Goal: Task Accomplishment & Management: Manage account settings

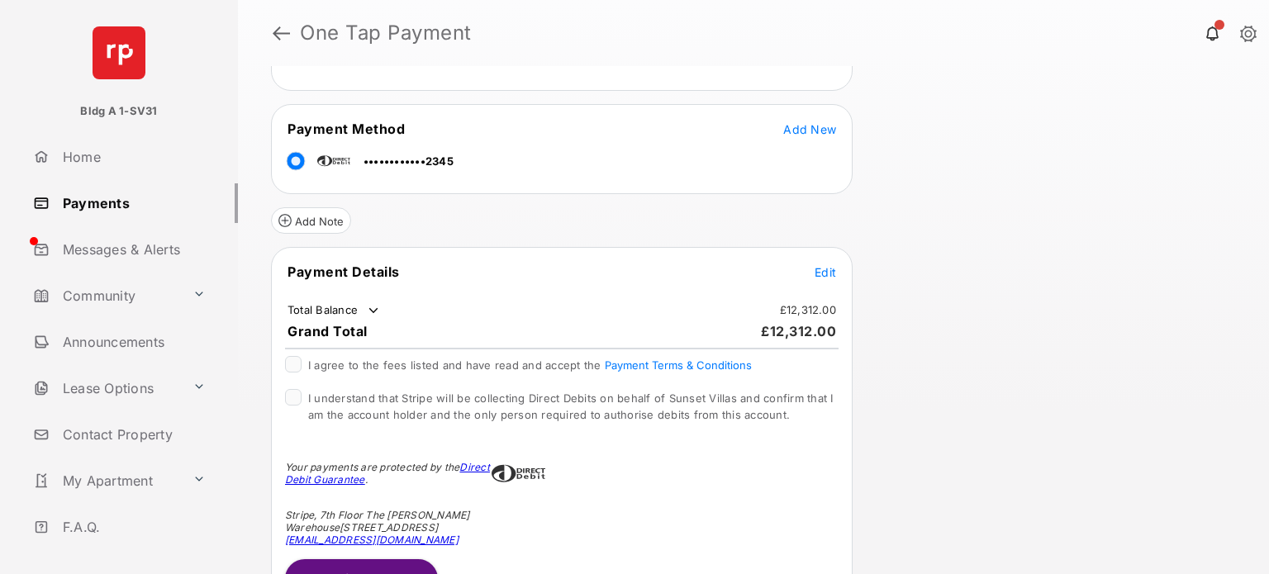
scroll to position [248, 0]
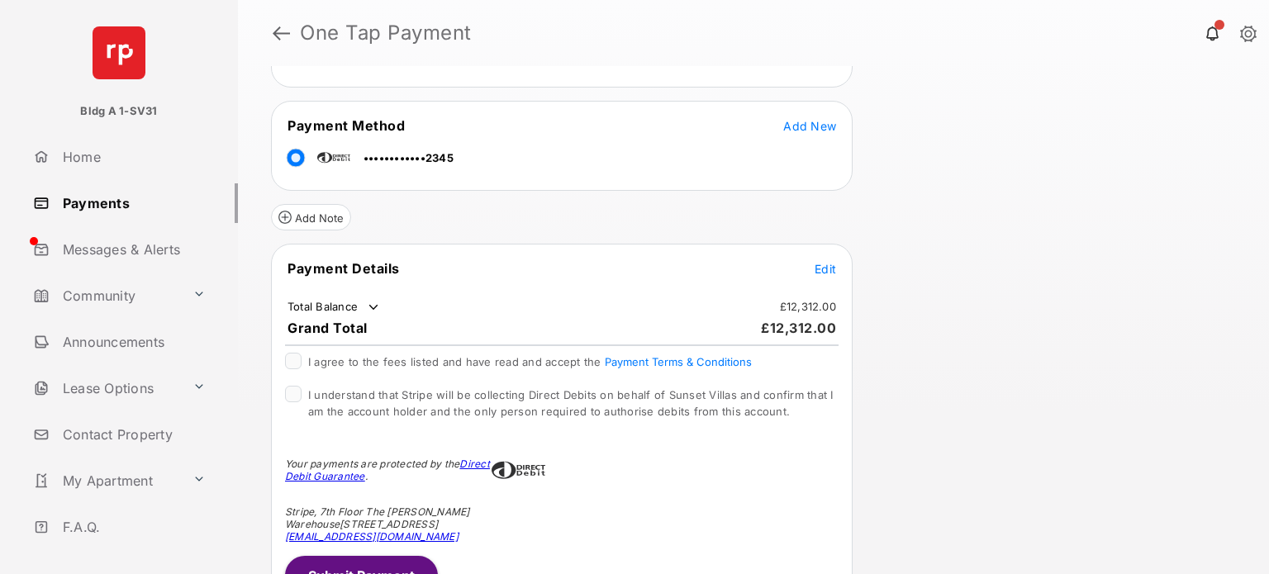
click at [829, 267] on span "Edit" at bounding box center [824, 269] width 21 height 14
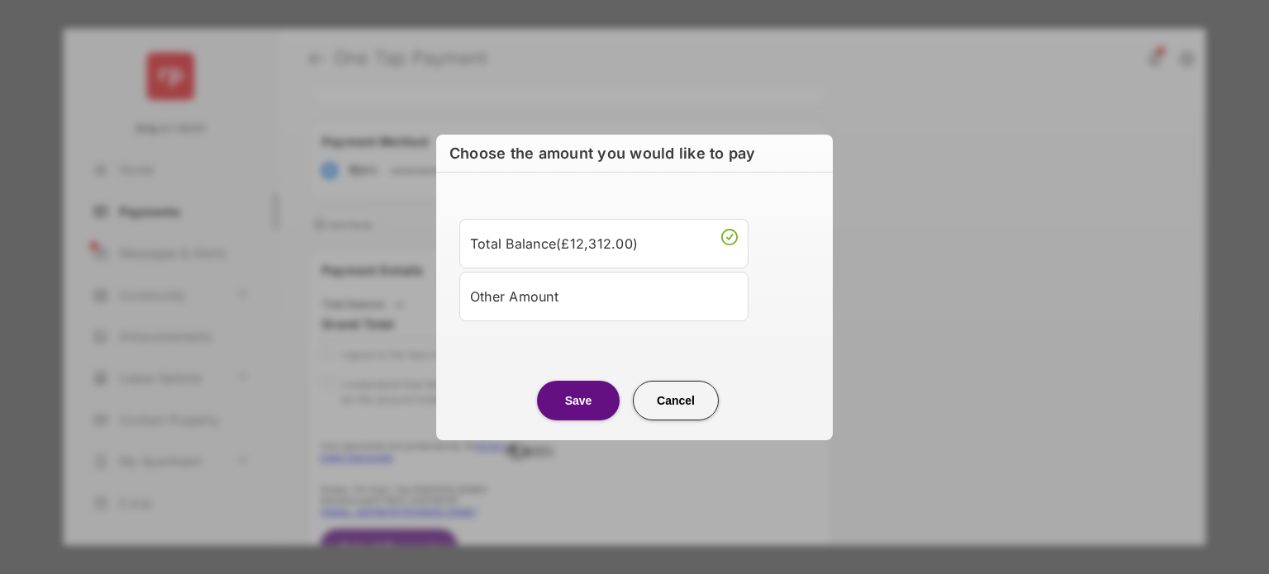
click at [520, 293] on div "Other Amount" at bounding box center [604, 296] width 268 height 28
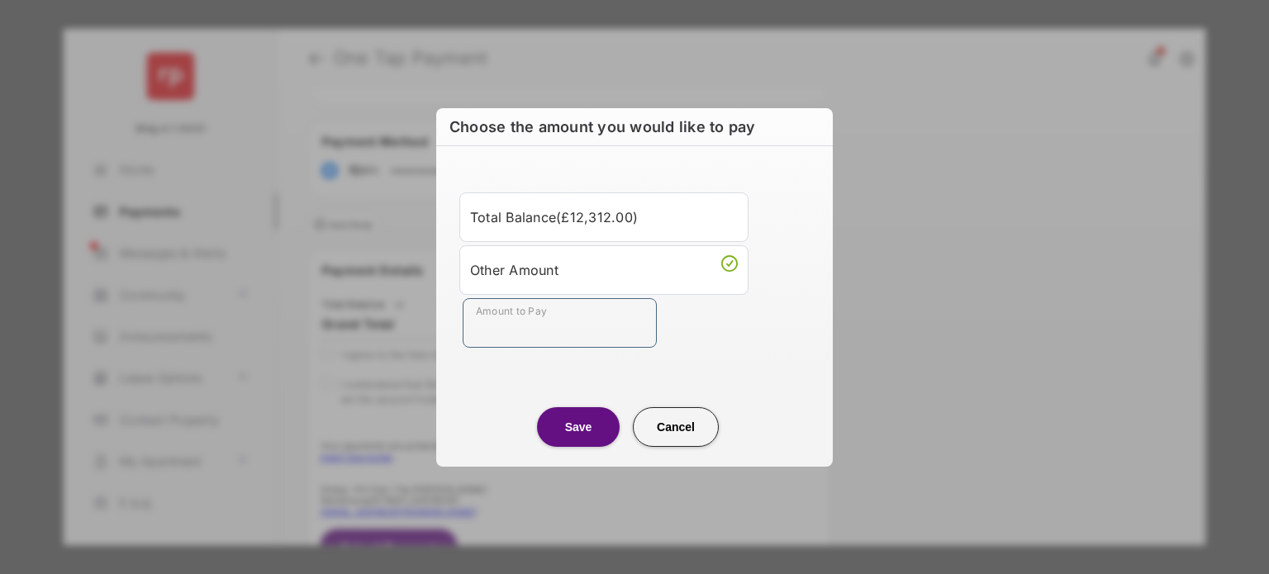
click at [524, 323] on input "Amount to Pay" at bounding box center [559, 323] width 194 height 50
type input "**"
click at [721, 396] on center "Save Cancel" at bounding box center [634, 420] width 357 height 53
click at [590, 429] on button "Save" at bounding box center [578, 427] width 83 height 40
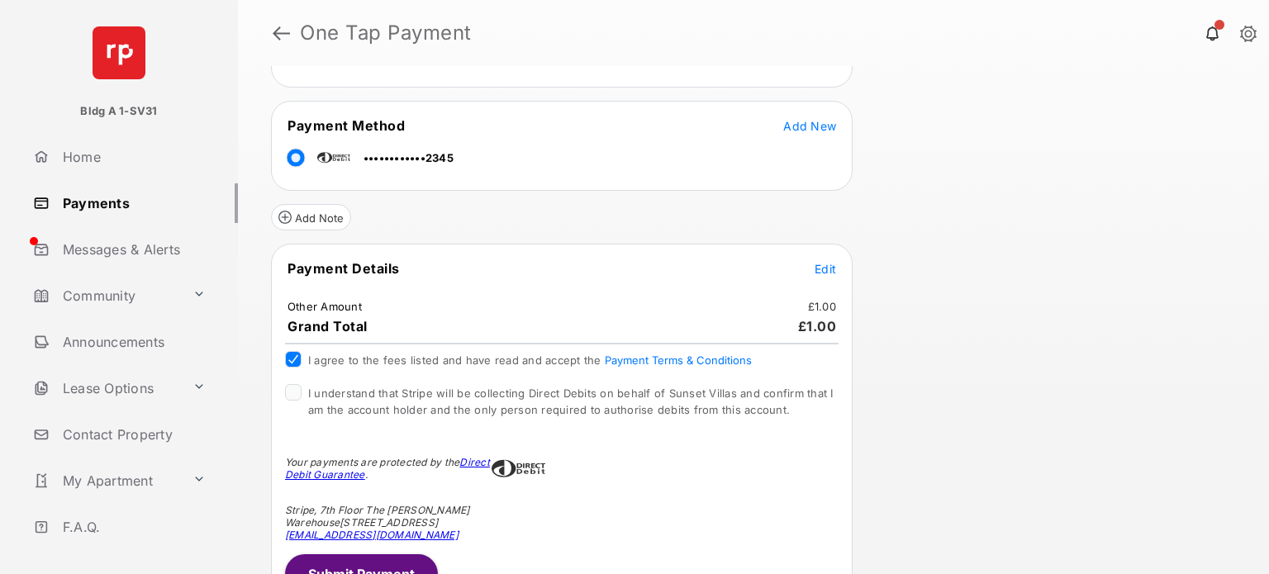
click at [287, 395] on div "I understand that Stripe will be collecting Direct Debits on behalf of Sunset V…" at bounding box center [561, 402] width 553 height 36
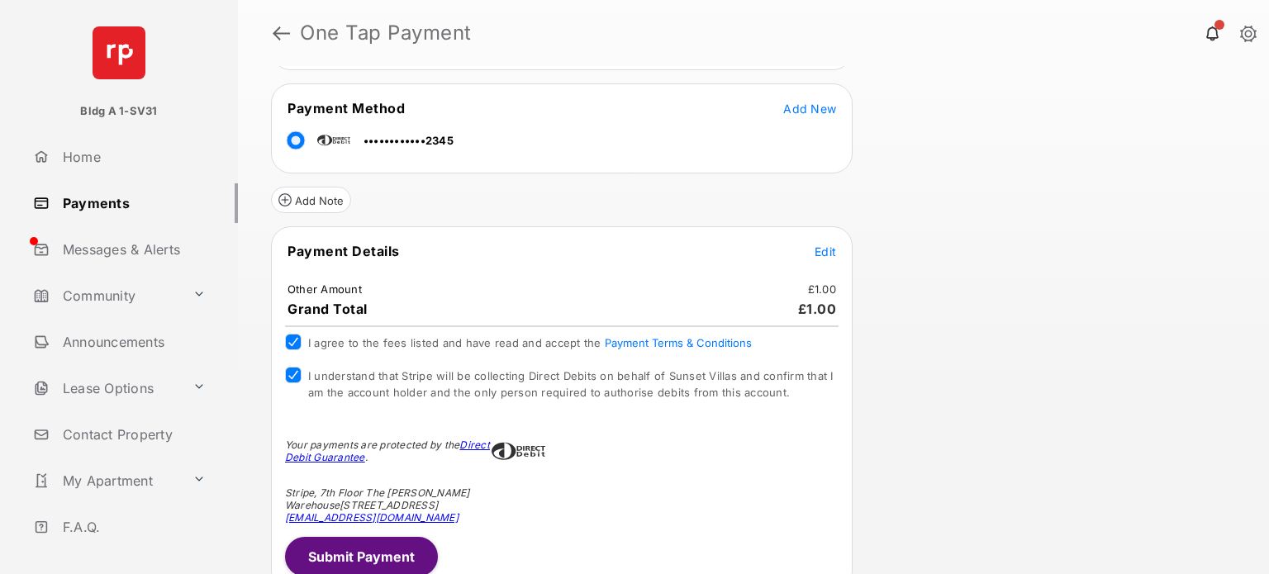
scroll to position [275, 0]
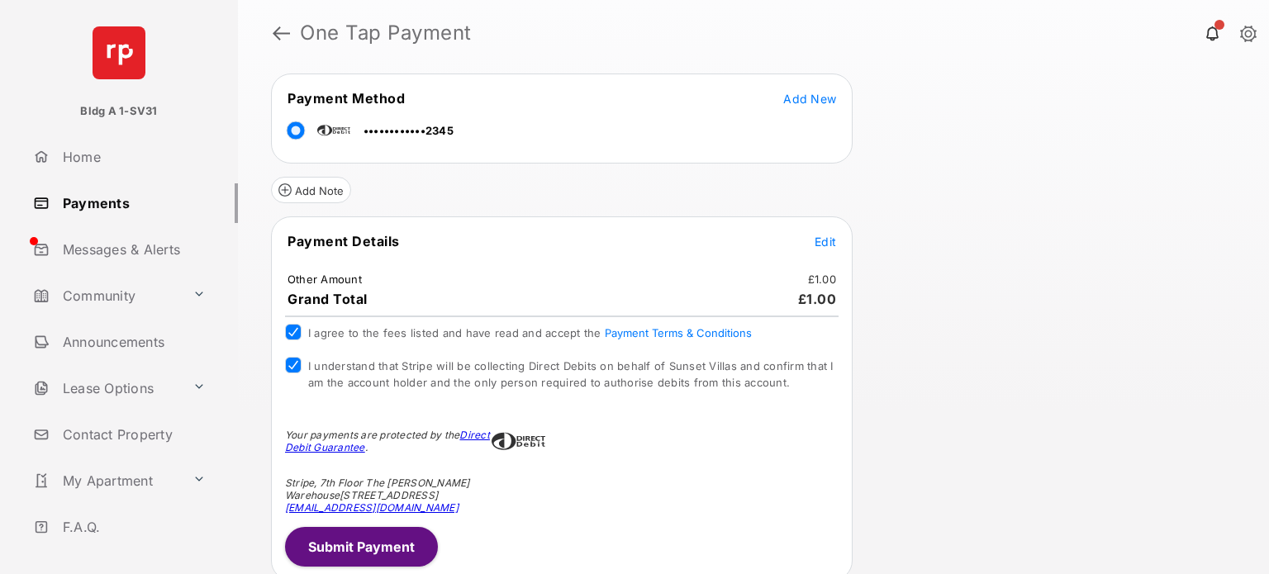
click at [382, 531] on button "Submit Payment" at bounding box center [361, 547] width 153 height 40
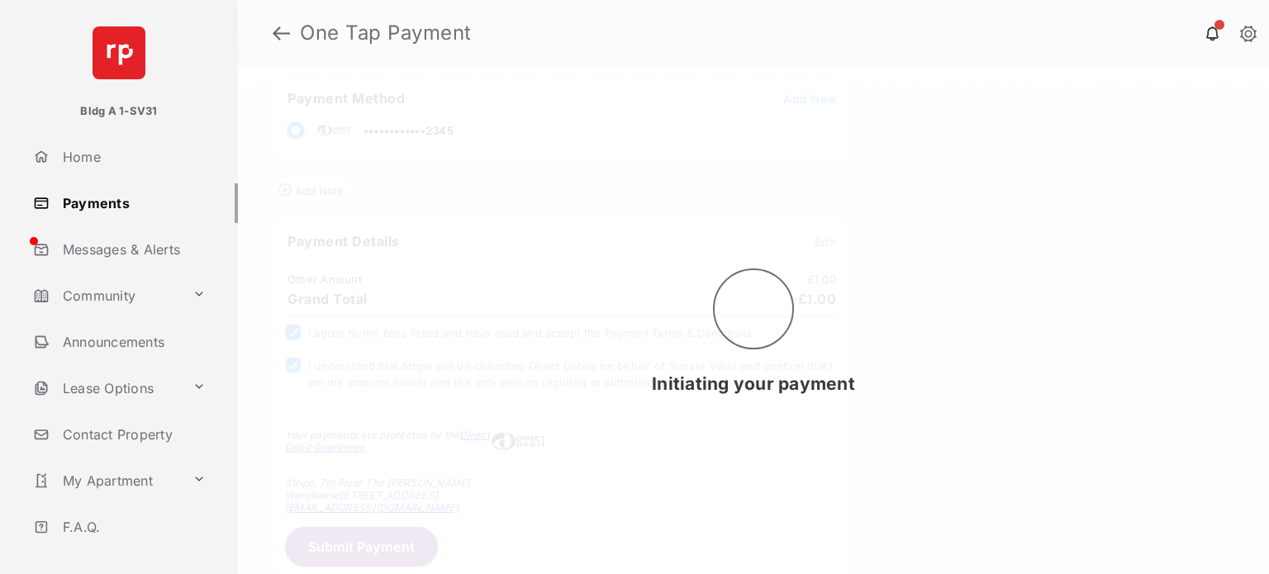
scroll to position [0, 0]
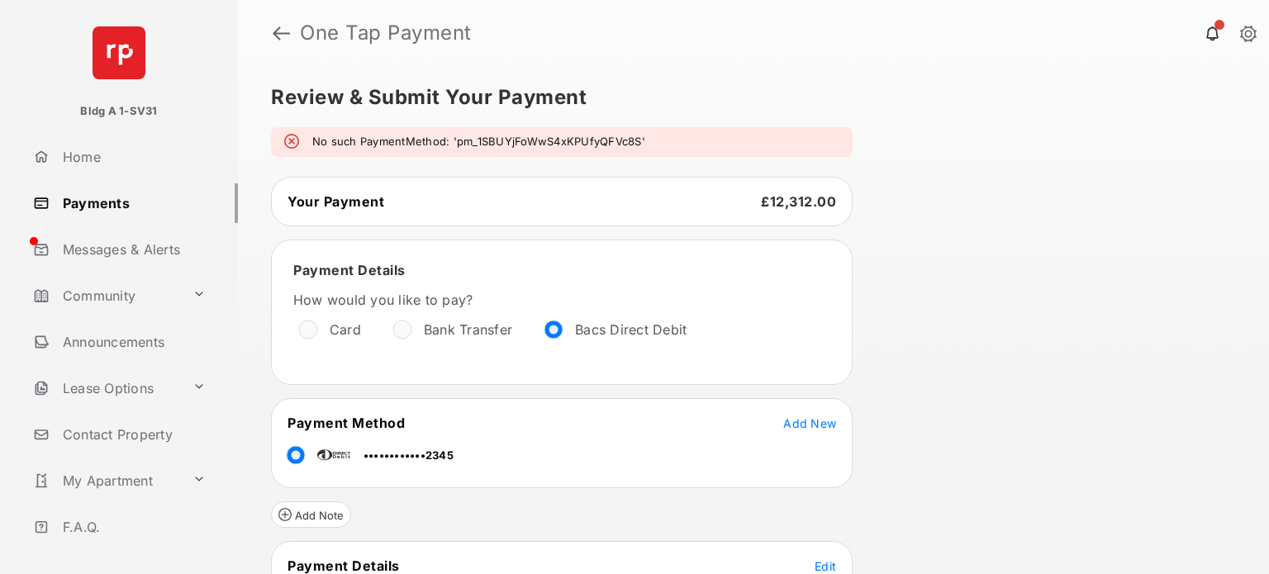
click at [96, 202] on link "Payments" at bounding box center [131, 203] width 211 height 40
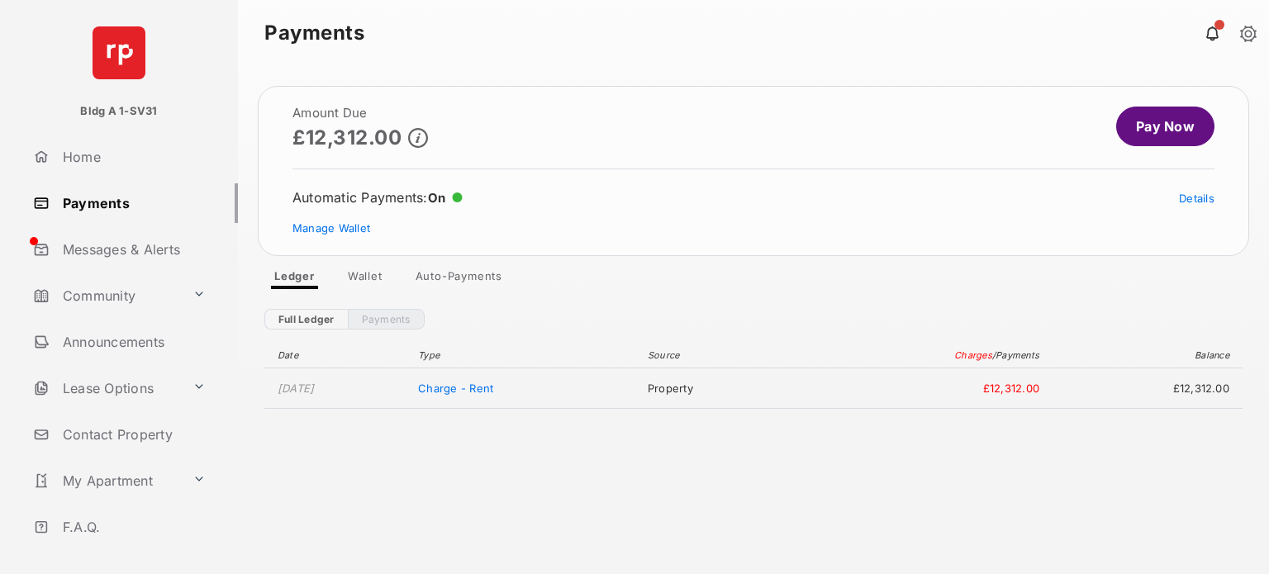
click at [365, 275] on link "Wallet" at bounding box center [364, 279] width 61 height 20
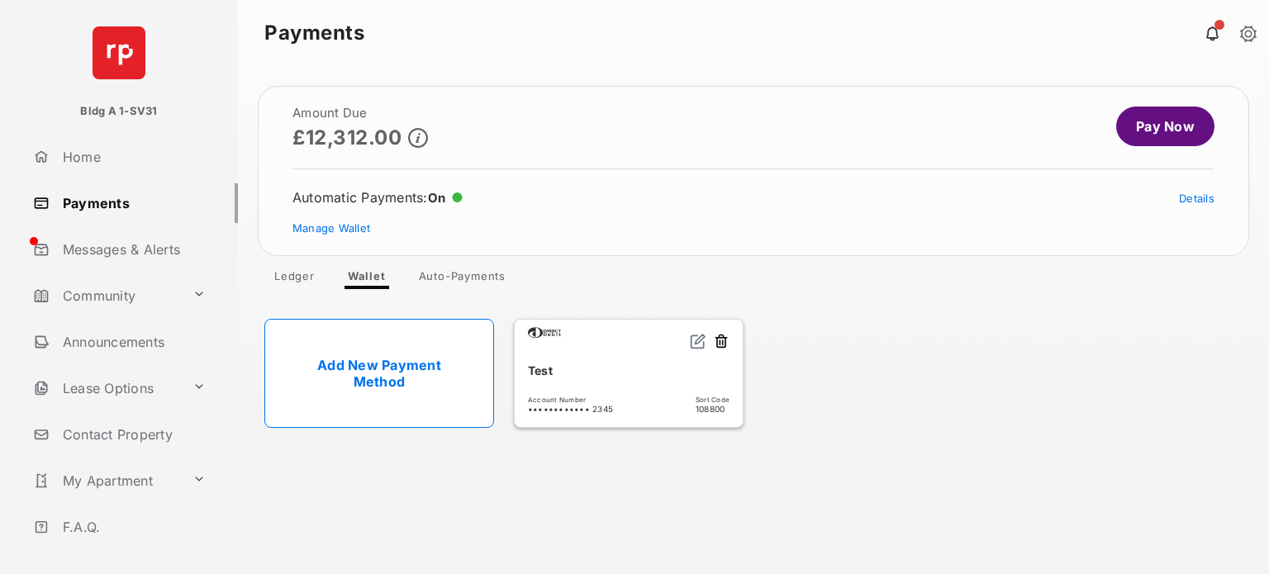
click at [716, 341] on button at bounding box center [721, 342] width 17 height 19
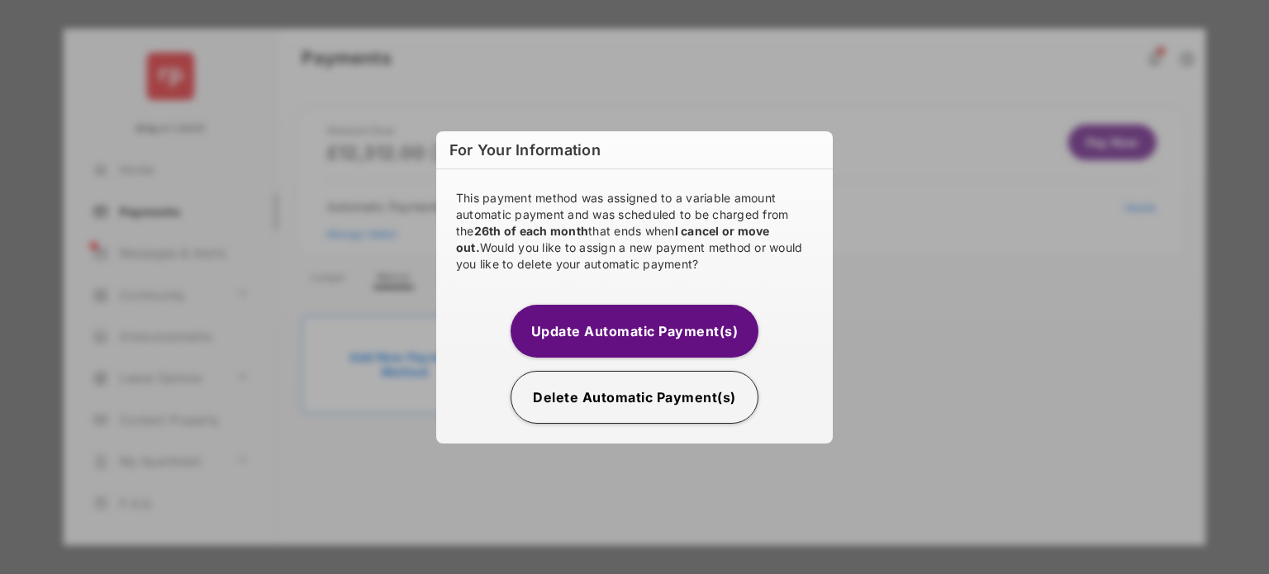
click at [605, 397] on button "Delete Automatic Payment(s)" at bounding box center [634, 397] width 248 height 53
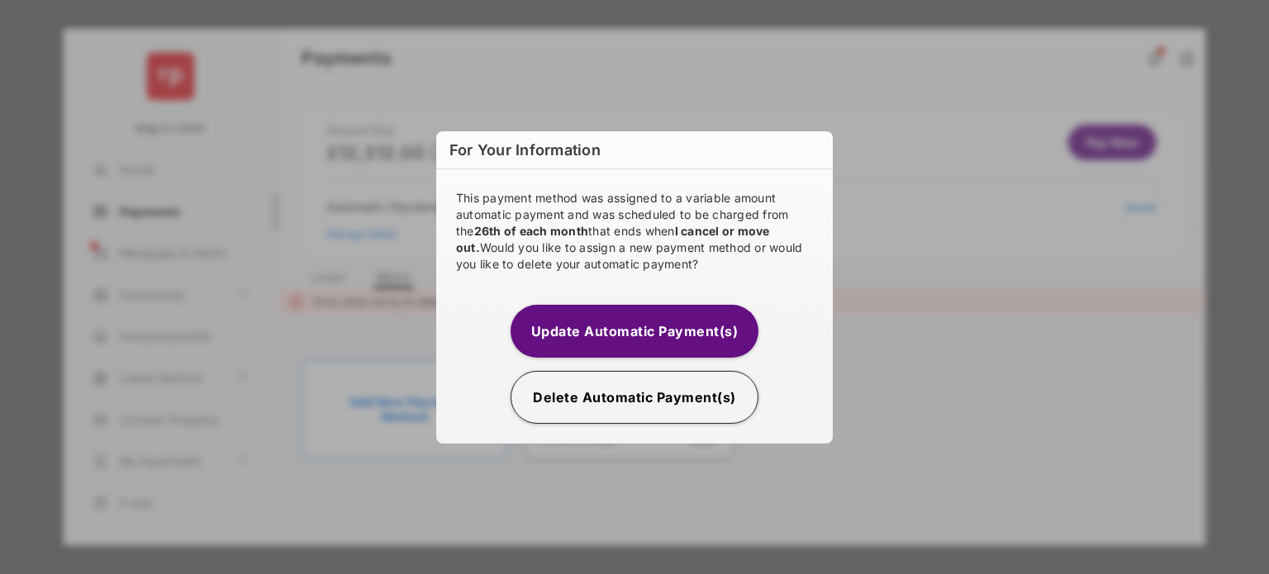
click at [605, 391] on button "Delete Automatic Payment(s)" at bounding box center [634, 397] width 248 height 53
click at [671, 340] on button "Update Automatic Payment(s)" at bounding box center [634, 331] width 248 height 53
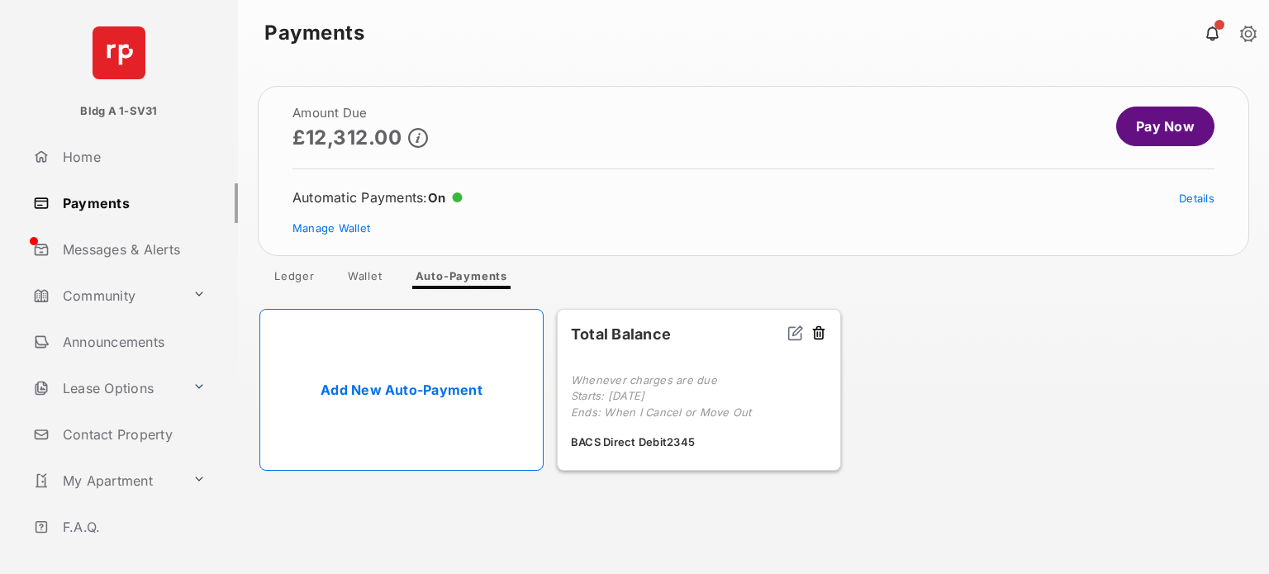
click at [369, 274] on link "Wallet" at bounding box center [364, 279] width 61 height 20
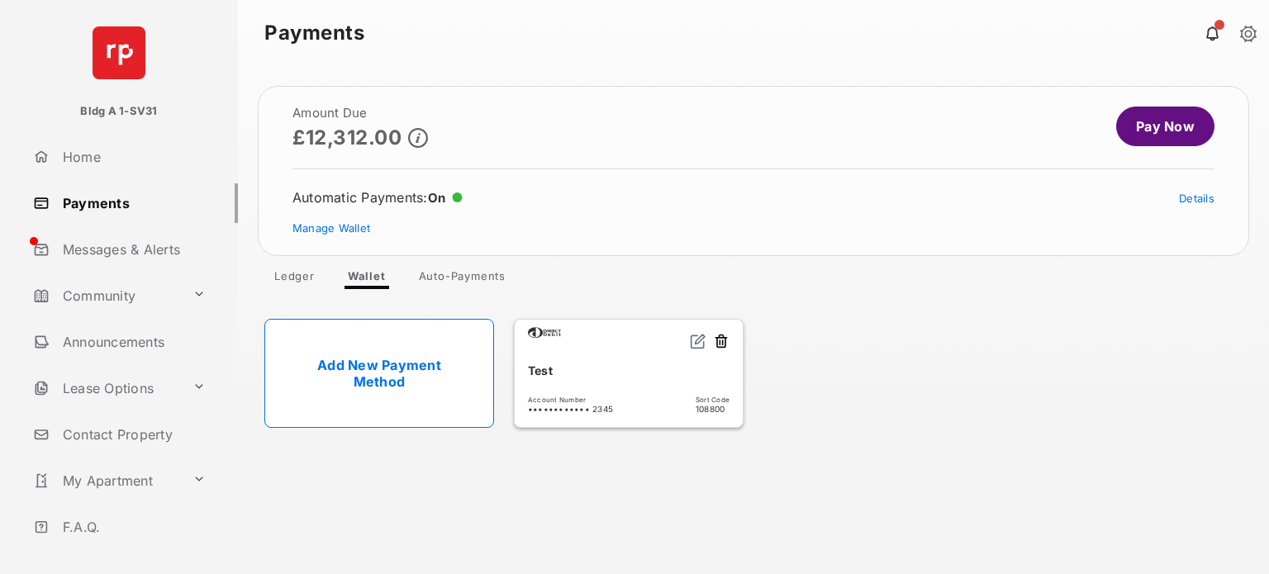
click at [462, 275] on link "Auto-Payments" at bounding box center [461, 279] width 113 height 20
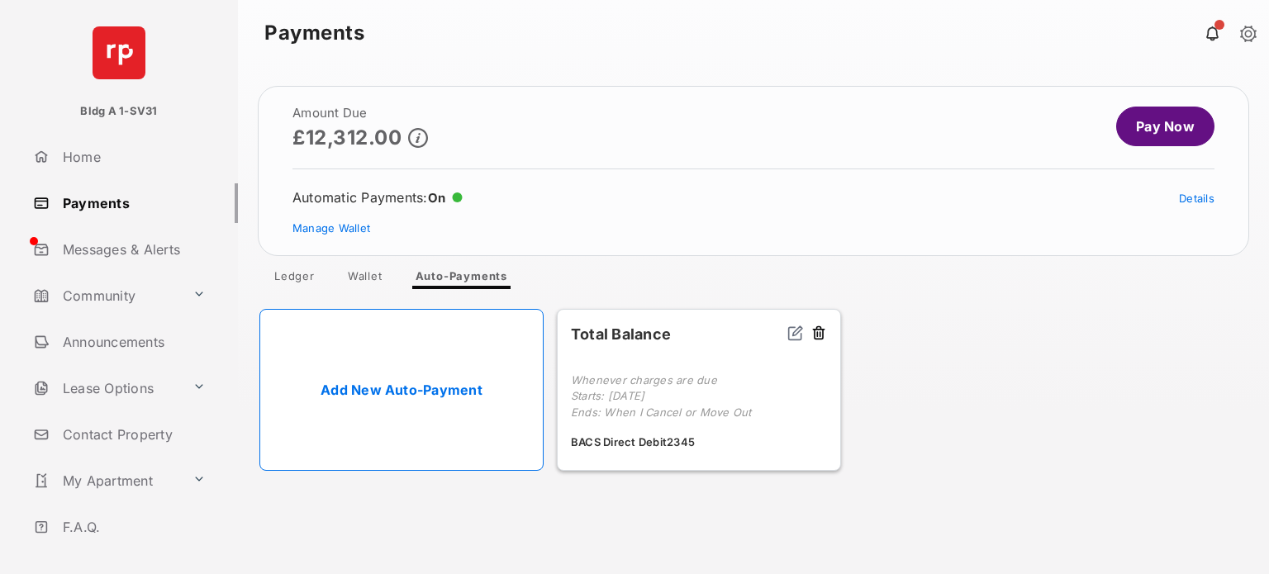
click at [821, 328] on button at bounding box center [818, 334] width 17 height 19
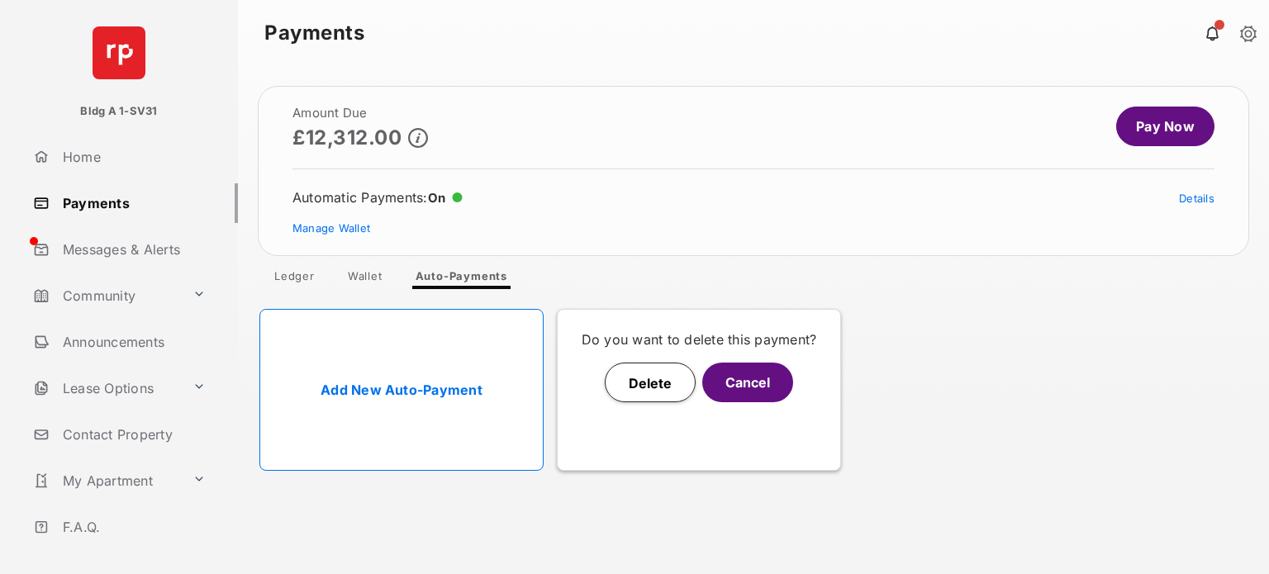
click at [644, 382] on button "Delete" at bounding box center [650, 383] width 91 height 40
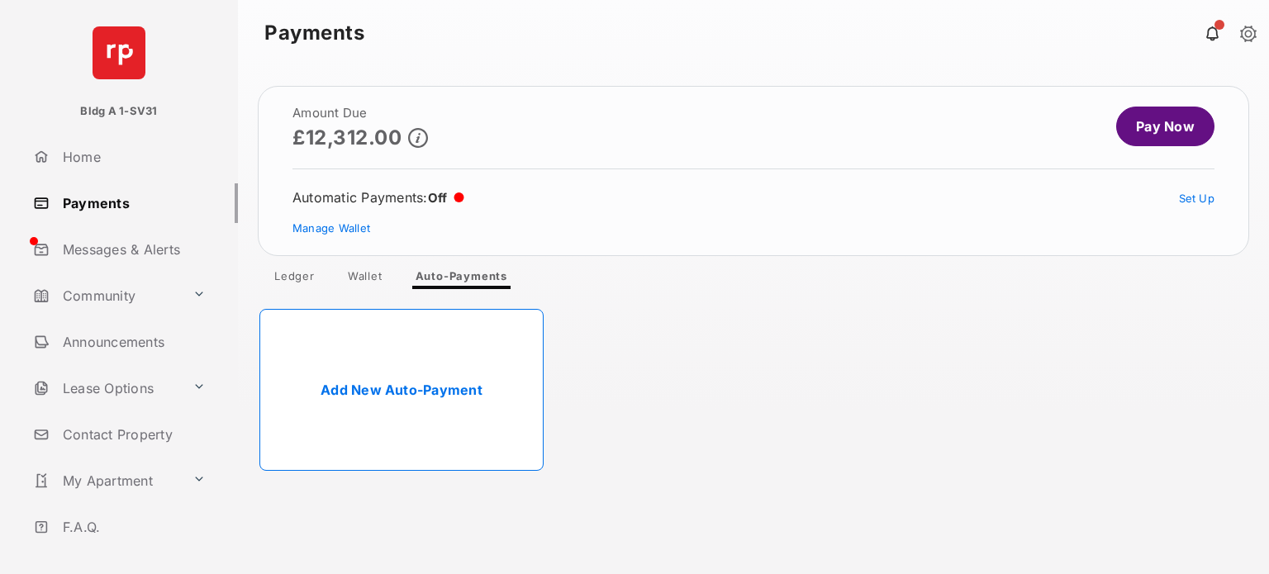
click at [360, 277] on link "Wallet" at bounding box center [364, 279] width 61 height 20
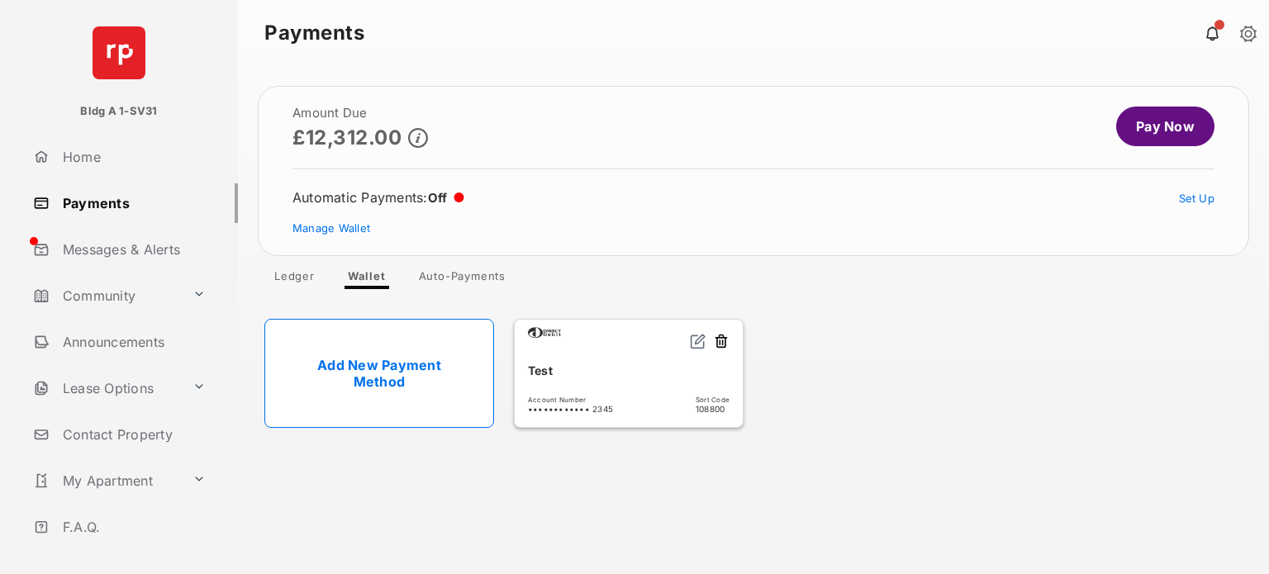
click at [727, 337] on button at bounding box center [721, 342] width 17 height 19
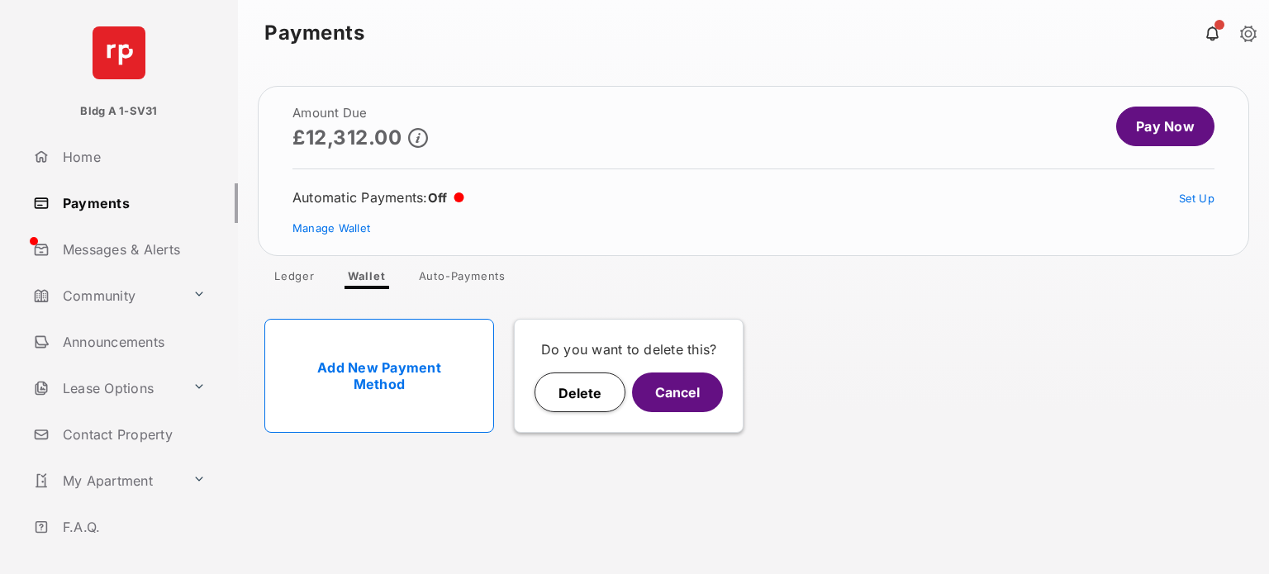
click at [581, 395] on button "Delete" at bounding box center [579, 392] width 91 height 40
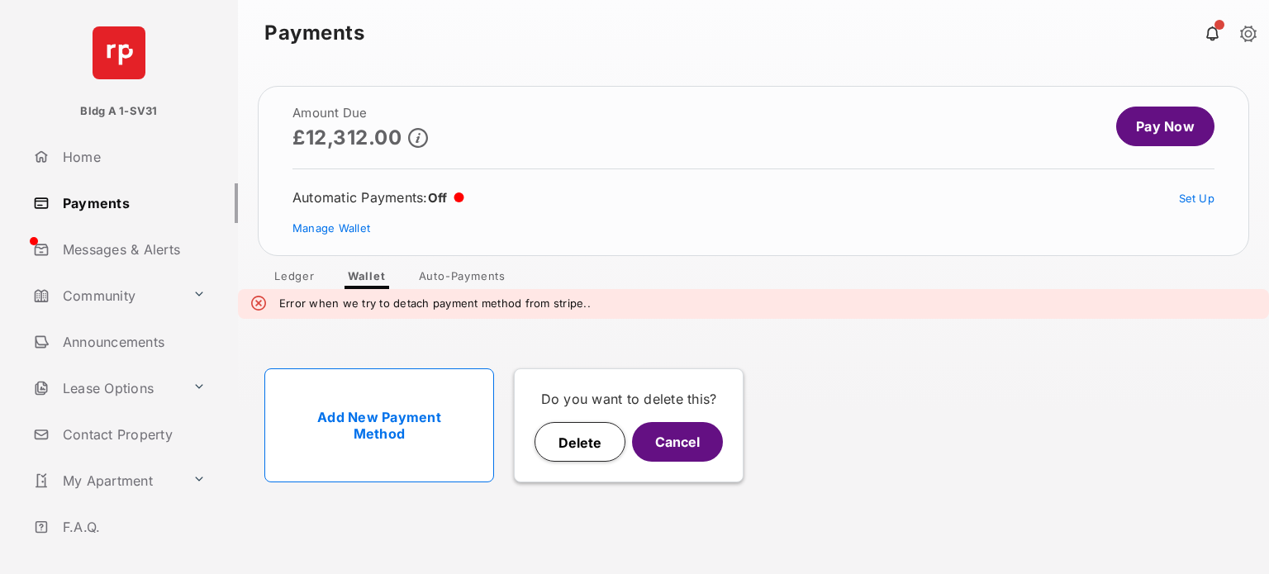
click at [595, 454] on button "Delete" at bounding box center [579, 442] width 91 height 40
drag, startPoint x: 305, startPoint y: 306, endPoint x: 532, endPoint y: 310, distance: 227.1
click at [532, 310] on em "Error when we try to detach payment method from stripe.." at bounding box center [434, 304] width 311 height 17
drag, startPoint x: 350, startPoint y: 266, endPoint x: 361, endPoint y: 281, distance: 18.3
click at [351, 266] on span "Amount Due £12,312.00 Pay Now Automatic Payments : Off Set Up Manage Wallet Led…" at bounding box center [753, 187] width 991 height 203
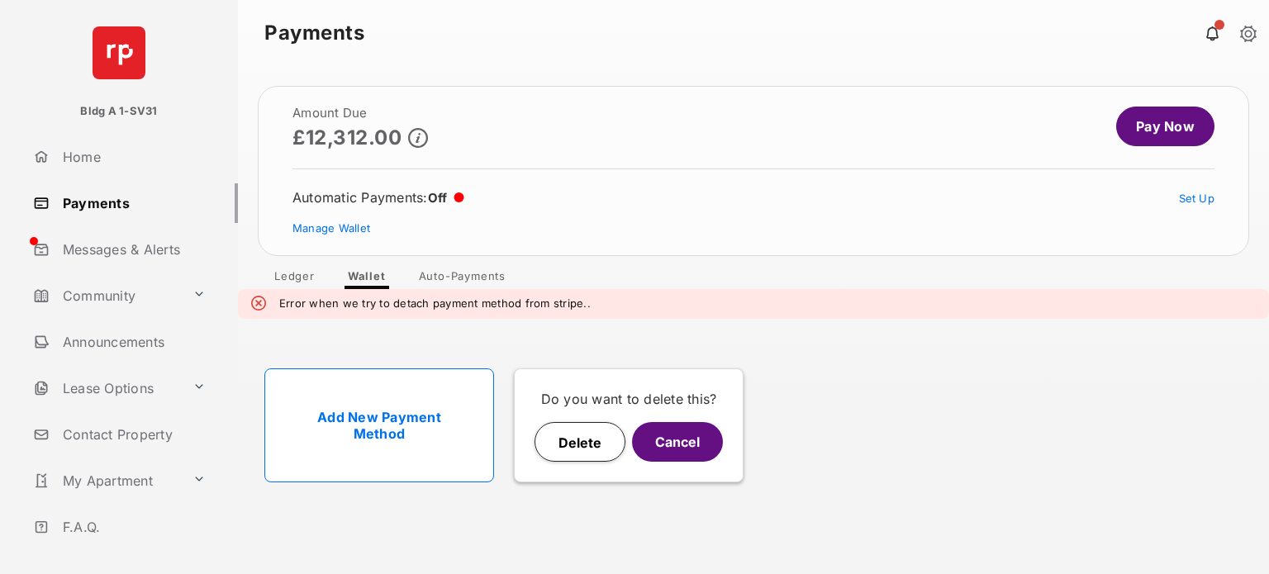
click at [369, 275] on link "Wallet" at bounding box center [366, 279] width 64 height 20
click at [567, 450] on button "Delete" at bounding box center [579, 442] width 91 height 40
click at [671, 439] on button "Cancel" at bounding box center [677, 442] width 91 height 40
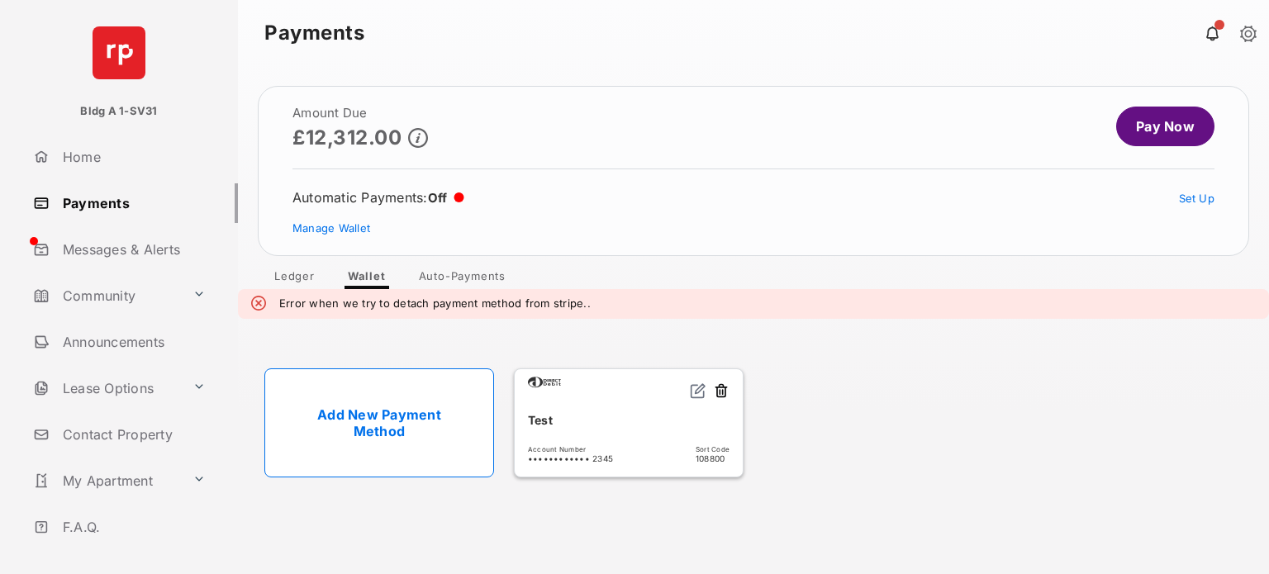
click at [370, 277] on link "Wallet" at bounding box center [366, 279] width 64 height 20
